Goal: Communication & Community: Answer question/provide support

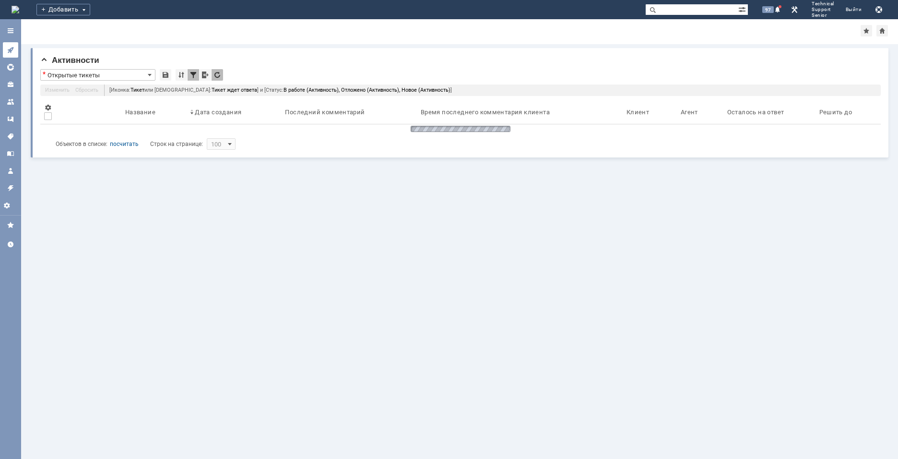
click at [14, 48] on icon at bounding box center [11, 50] width 8 height 8
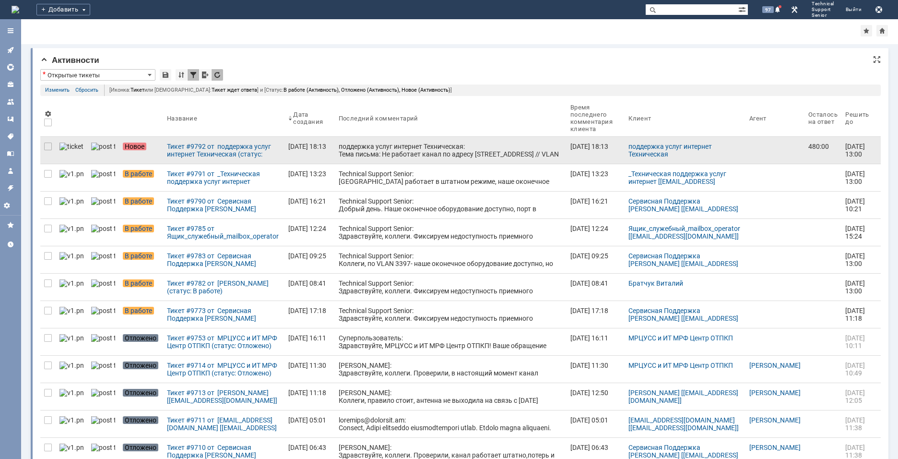
click at [339, 142] on div "поддержка услуг интернет Техническая: Тема письма: Не работает канал по адресу …" at bounding box center [451, 157] width 224 height 31
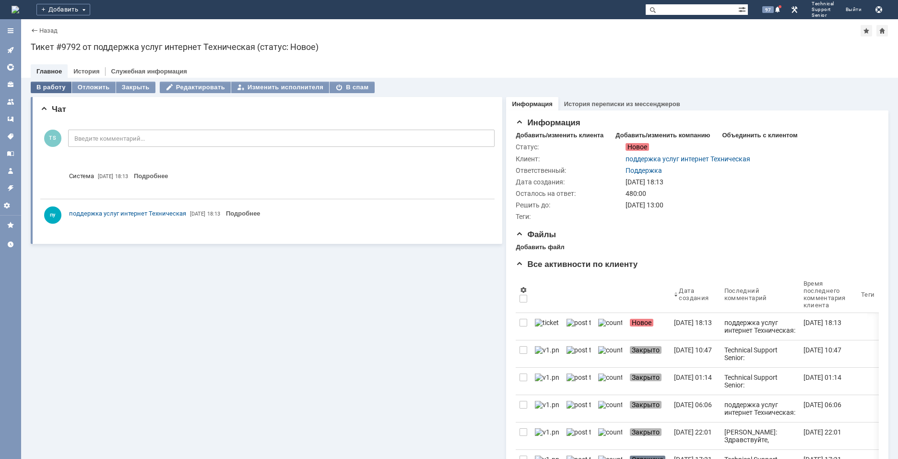
click at [39, 89] on div "В работу" at bounding box center [51, 88] width 41 height 12
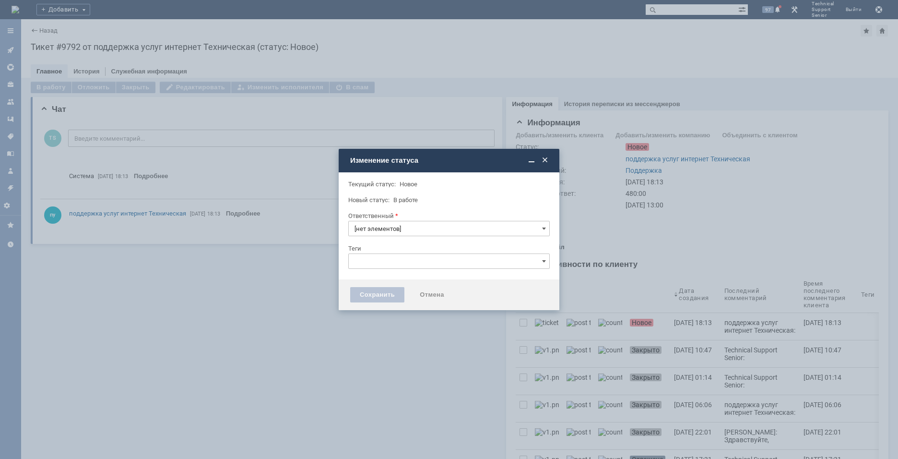
type input "Поддержка"
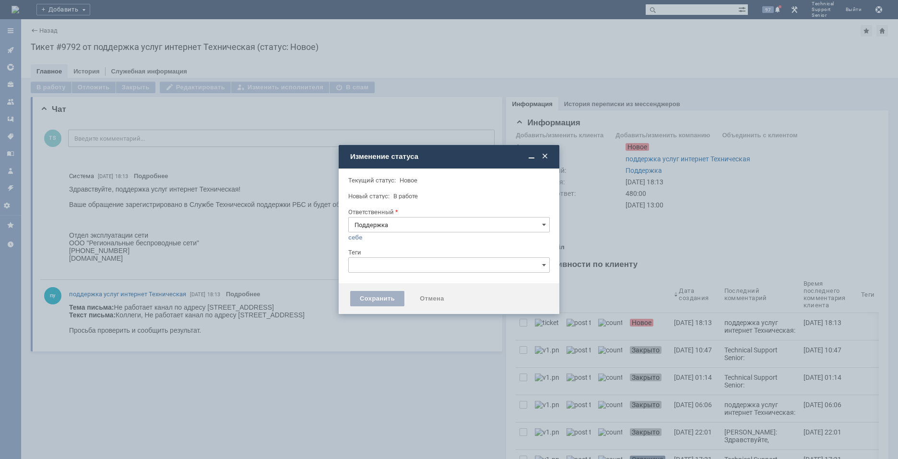
click at [368, 299] on div "Сохранить" at bounding box center [377, 298] width 54 height 15
click at [383, 300] on div "Сохранить" at bounding box center [377, 298] width 54 height 15
click at [386, 298] on div "Сохранить" at bounding box center [377, 298] width 54 height 15
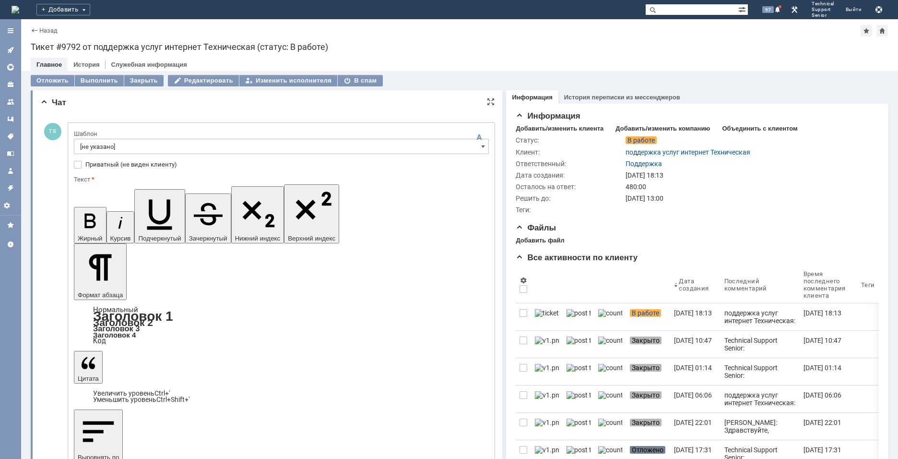
click at [219, 147] on input "[не указано]" at bounding box center [281, 146] width 415 height 15
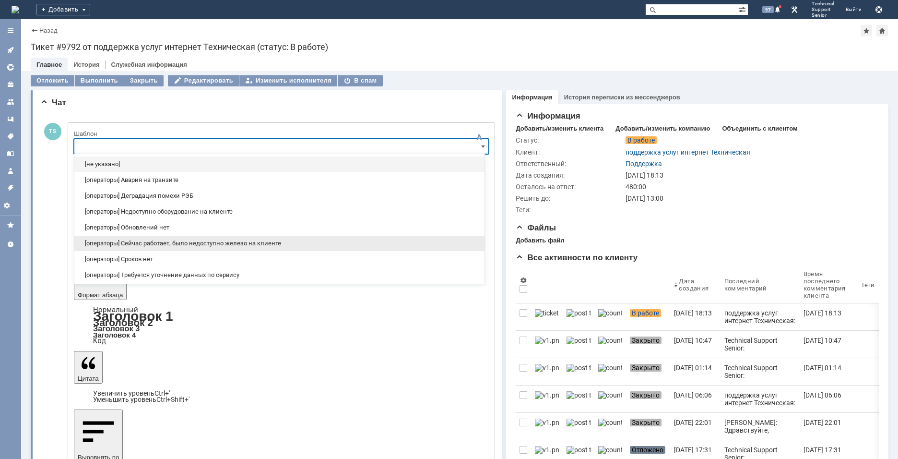
click at [201, 242] on span "[операторы] Сейчас работает, было недоступно железо на клиенте" at bounding box center [279, 243] width 399 height 8
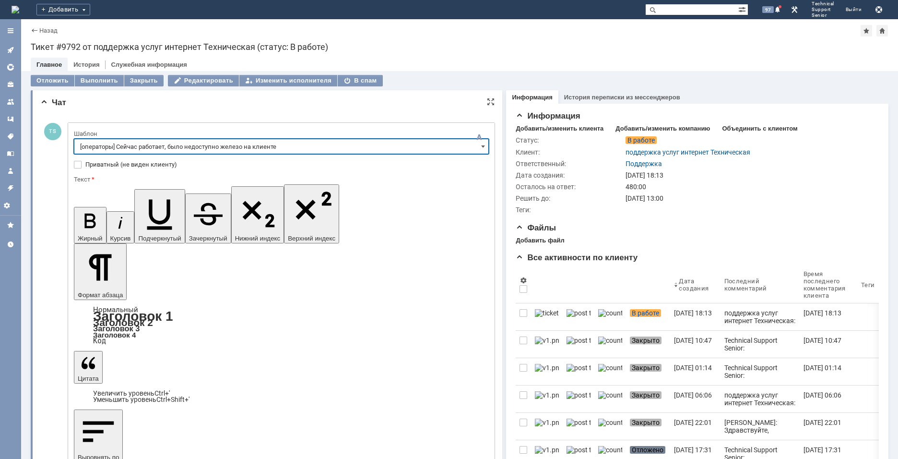
type input "[операторы] Сейчас работает, было недоступно железо на клиенте"
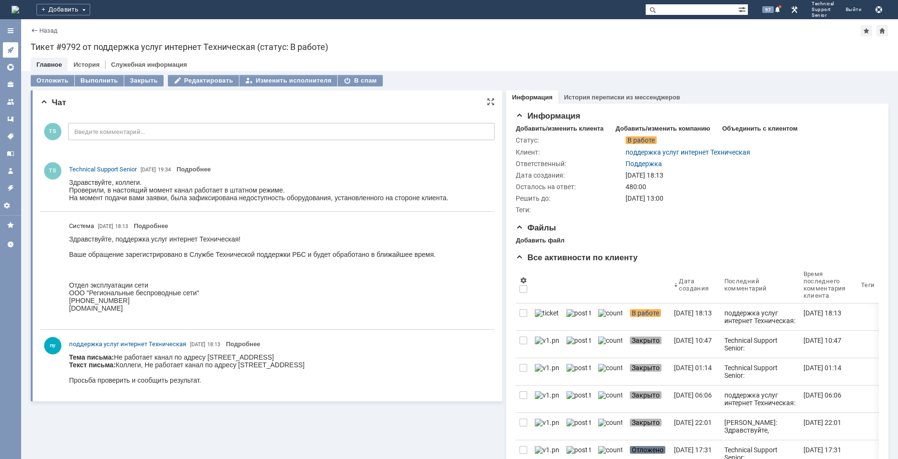
click at [8, 45] on link at bounding box center [10, 49] width 15 height 15
